Goal: Obtain resource: Download file/media

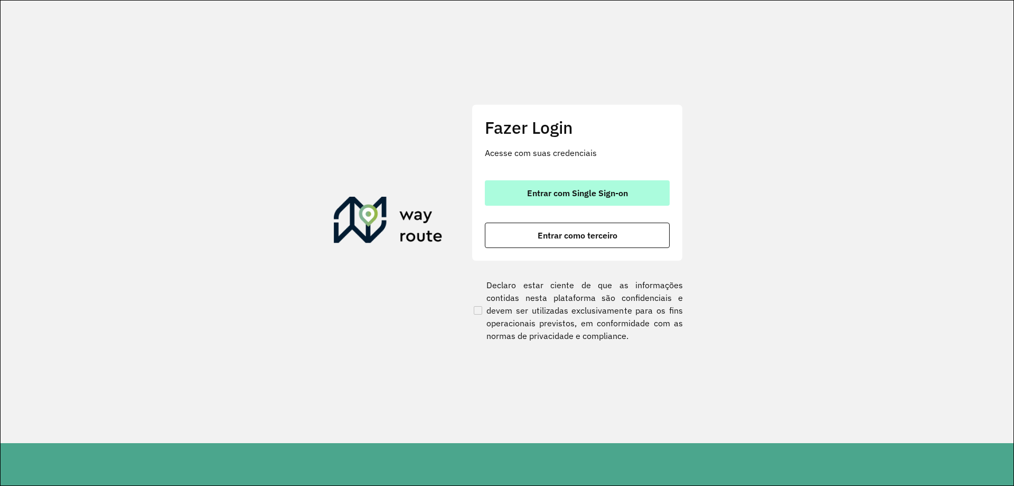
click at [609, 199] on button "Entrar com Single Sign-on" at bounding box center [577, 192] width 185 height 25
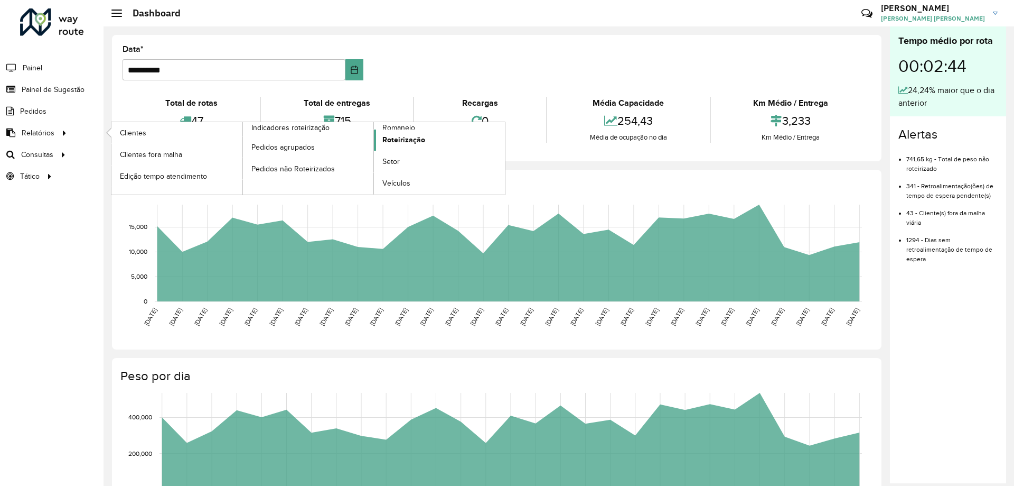
click at [398, 141] on span "Roteirização" at bounding box center [403, 139] width 43 height 11
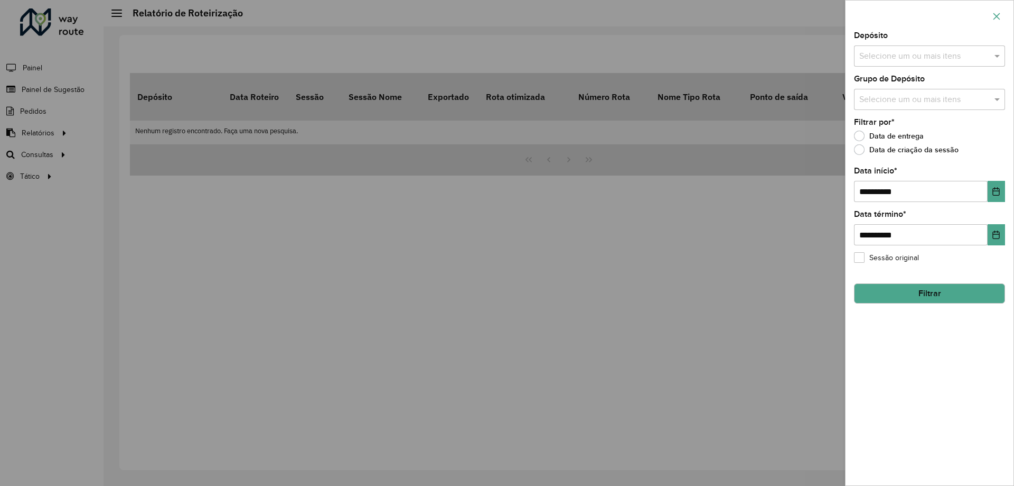
click at [993, 11] on button "button" at bounding box center [996, 16] width 17 height 17
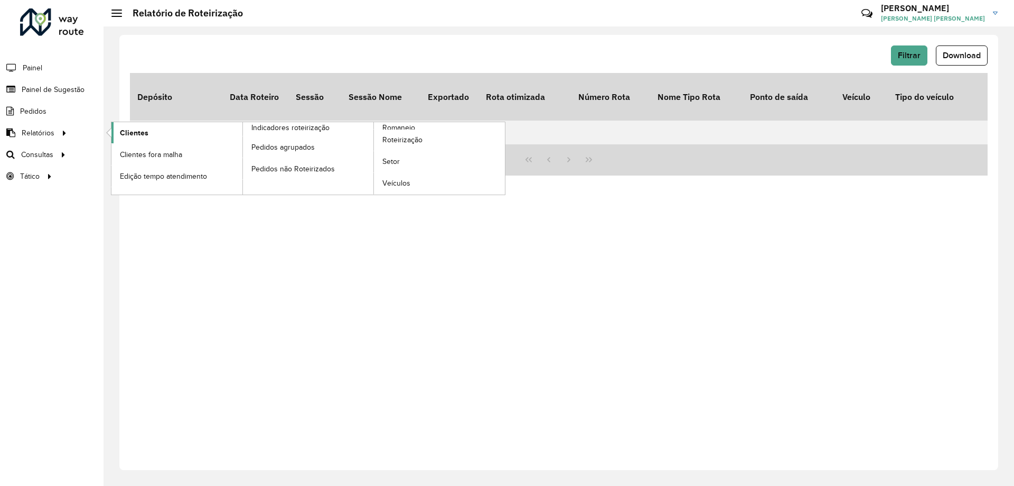
click at [158, 134] on link "Clientes" at bounding box center [176, 132] width 131 height 21
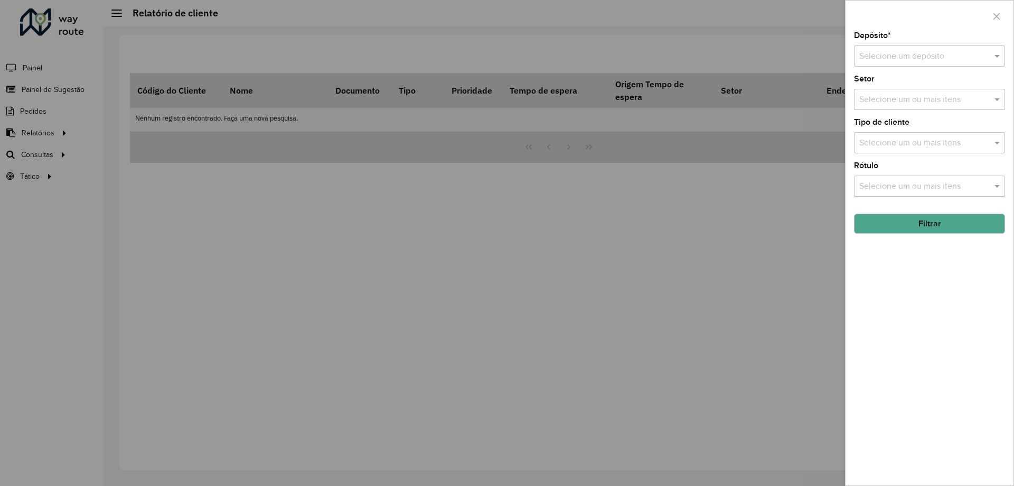
click at [933, 69] on div "Depósito * Selecione um depósito Setor Selecione um ou mais itens Tipo de clien…" at bounding box center [930, 258] width 168 height 453
click at [926, 60] on input "text" at bounding box center [919, 56] width 119 height 13
click at [908, 79] on div "CDD Contagem" at bounding box center [930, 87] width 150 height 18
click at [932, 228] on button "Filtrar" at bounding box center [929, 223] width 151 height 20
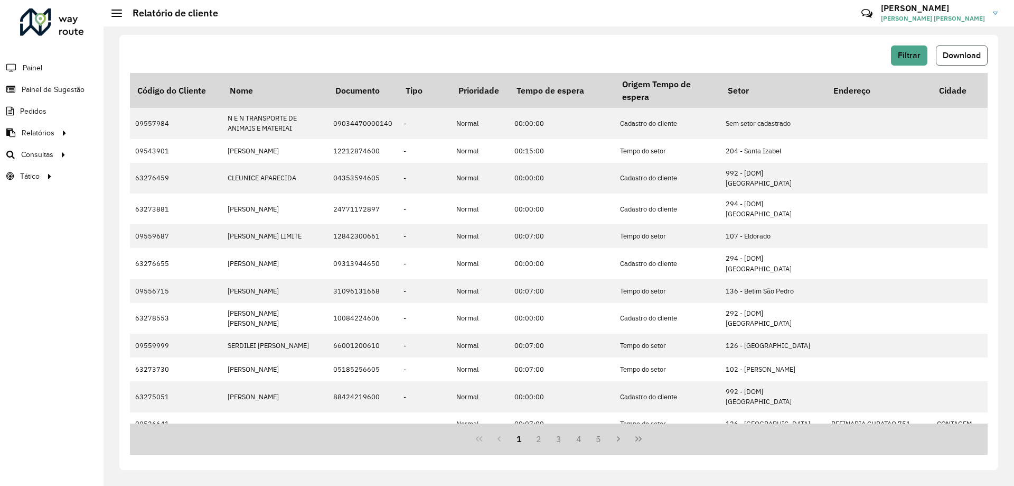
click at [957, 59] on span "Download" at bounding box center [962, 55] width 38 height 9
